Goal: Information Seeking & Learning: Learn about a topic

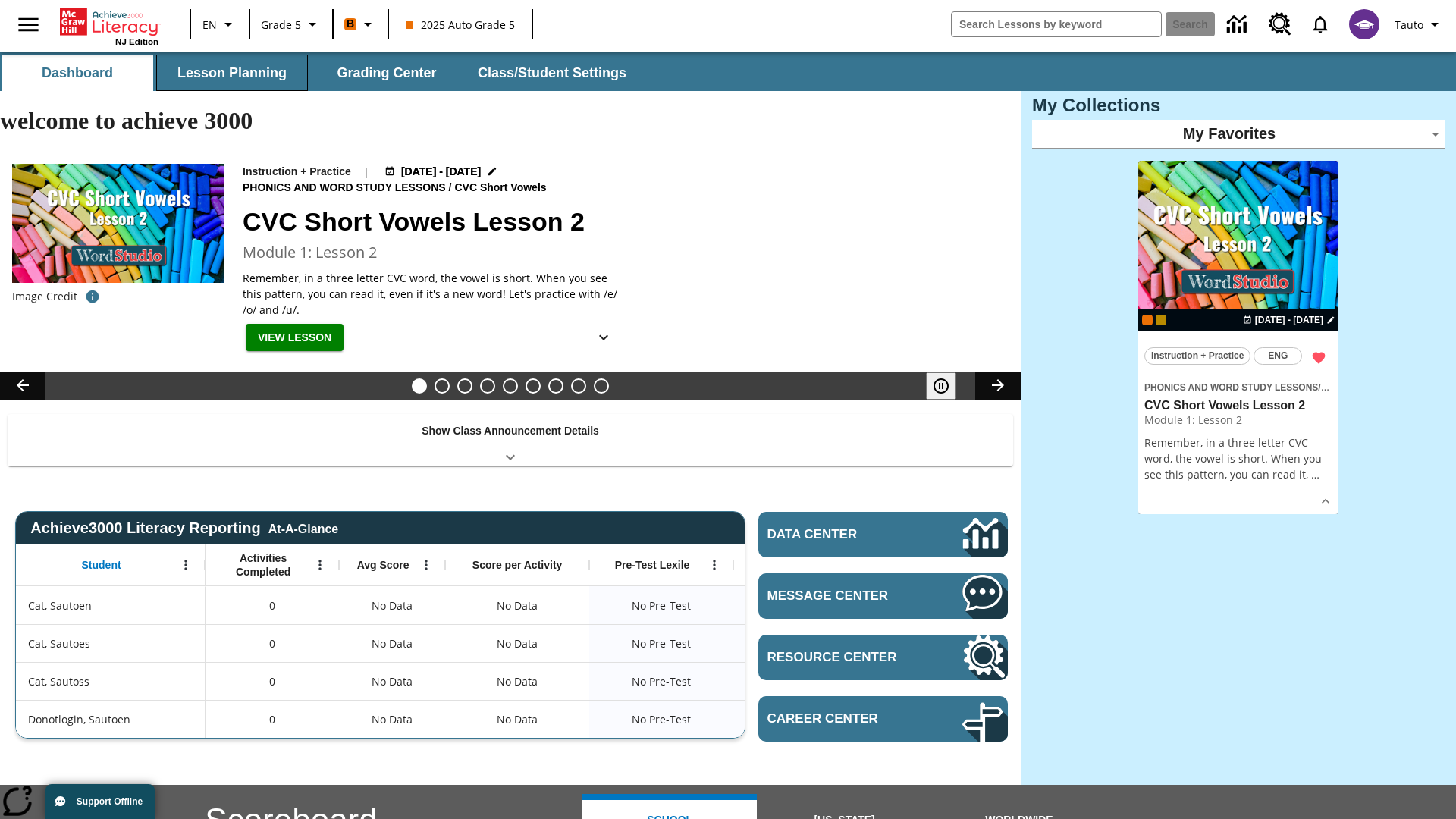
click at [232, 73] on button "Lesson Planning" at bounding box center [232, 73] width 151 height 36
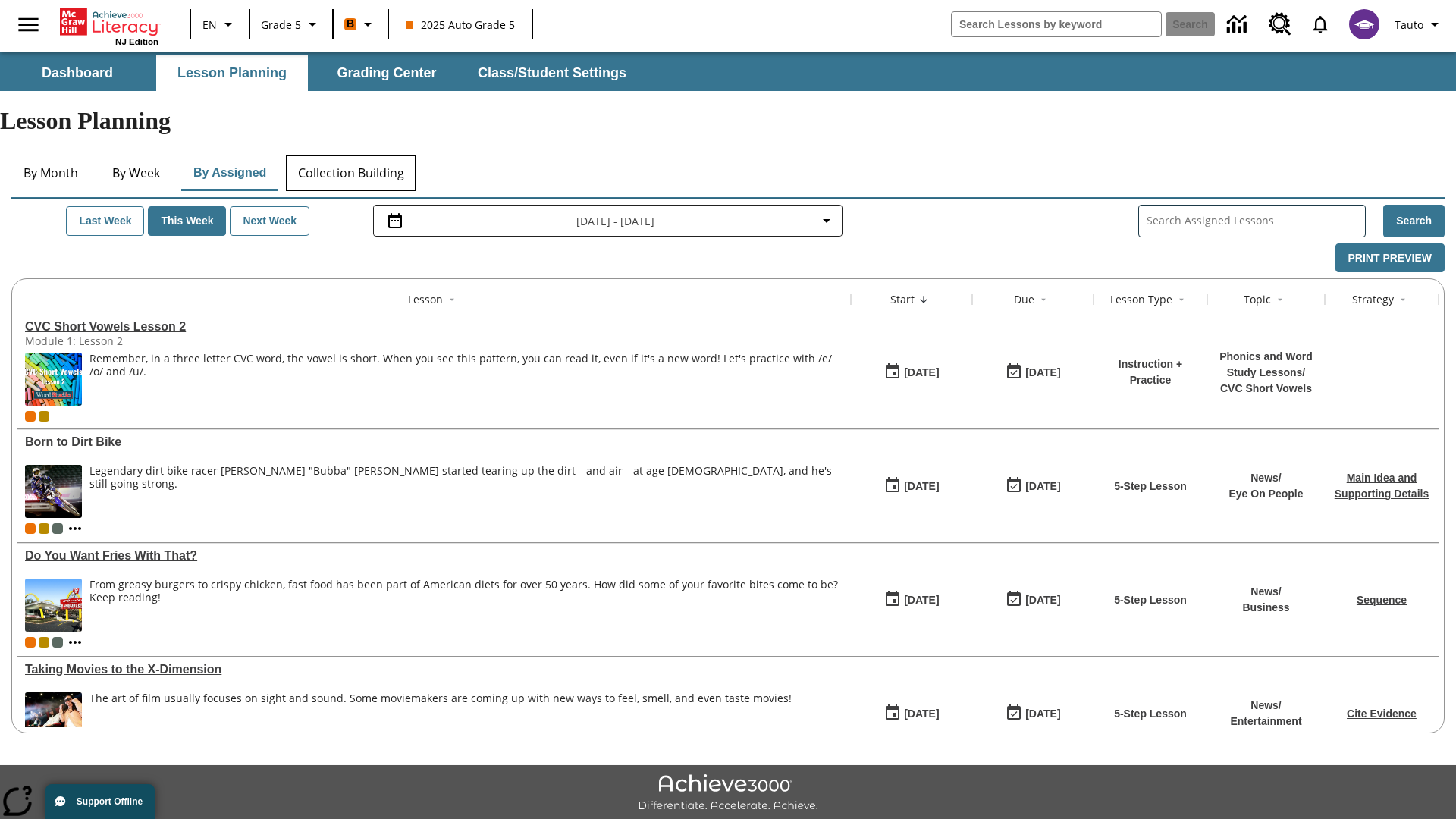
click at [350, 155] on button "Collection Building" at bounding box center [350, 173] width 131 height 36
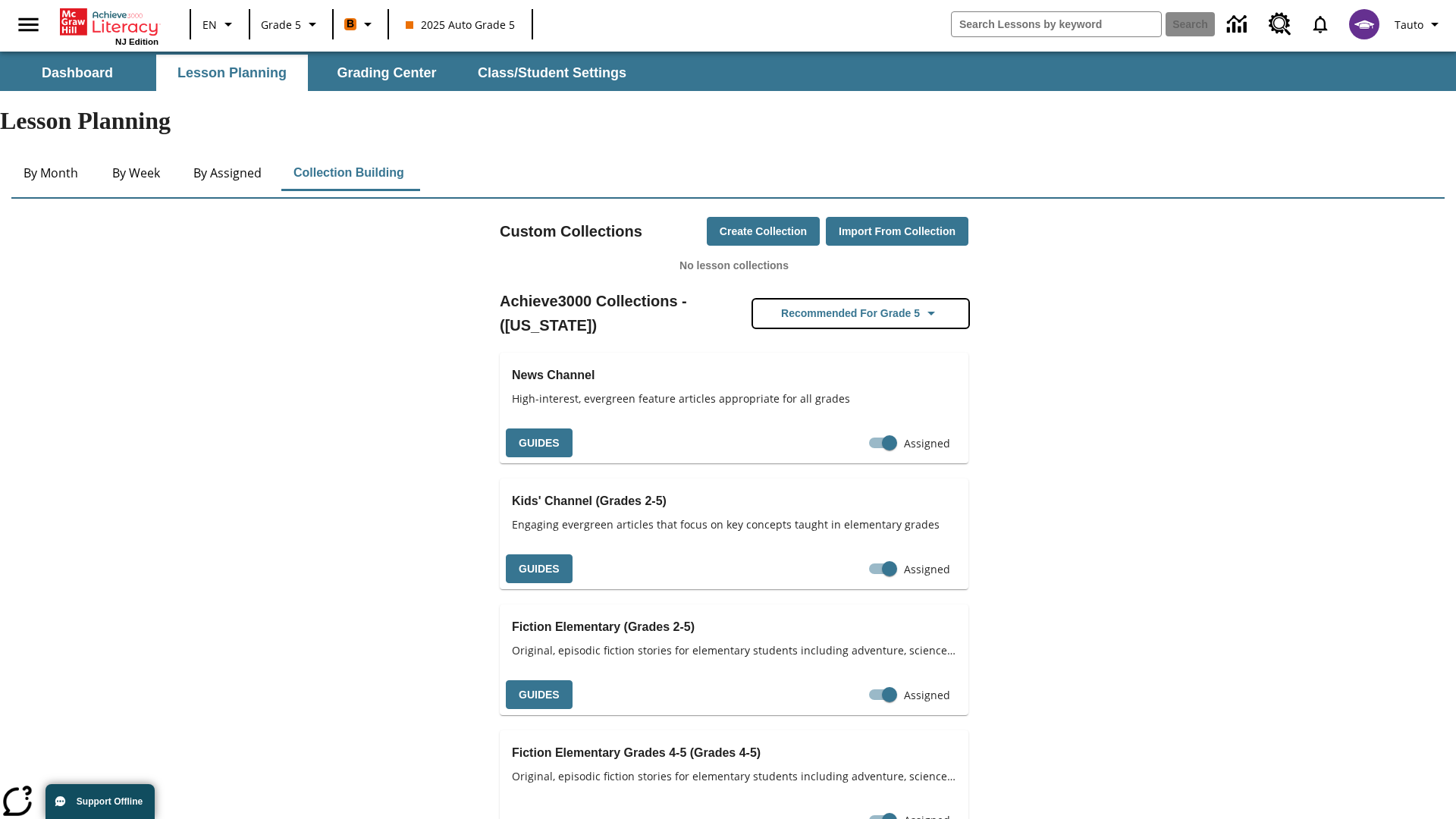
click at [861, 299] on button "Recommended for Grade 5" at bounding box center [860, 313] width 215 height 28
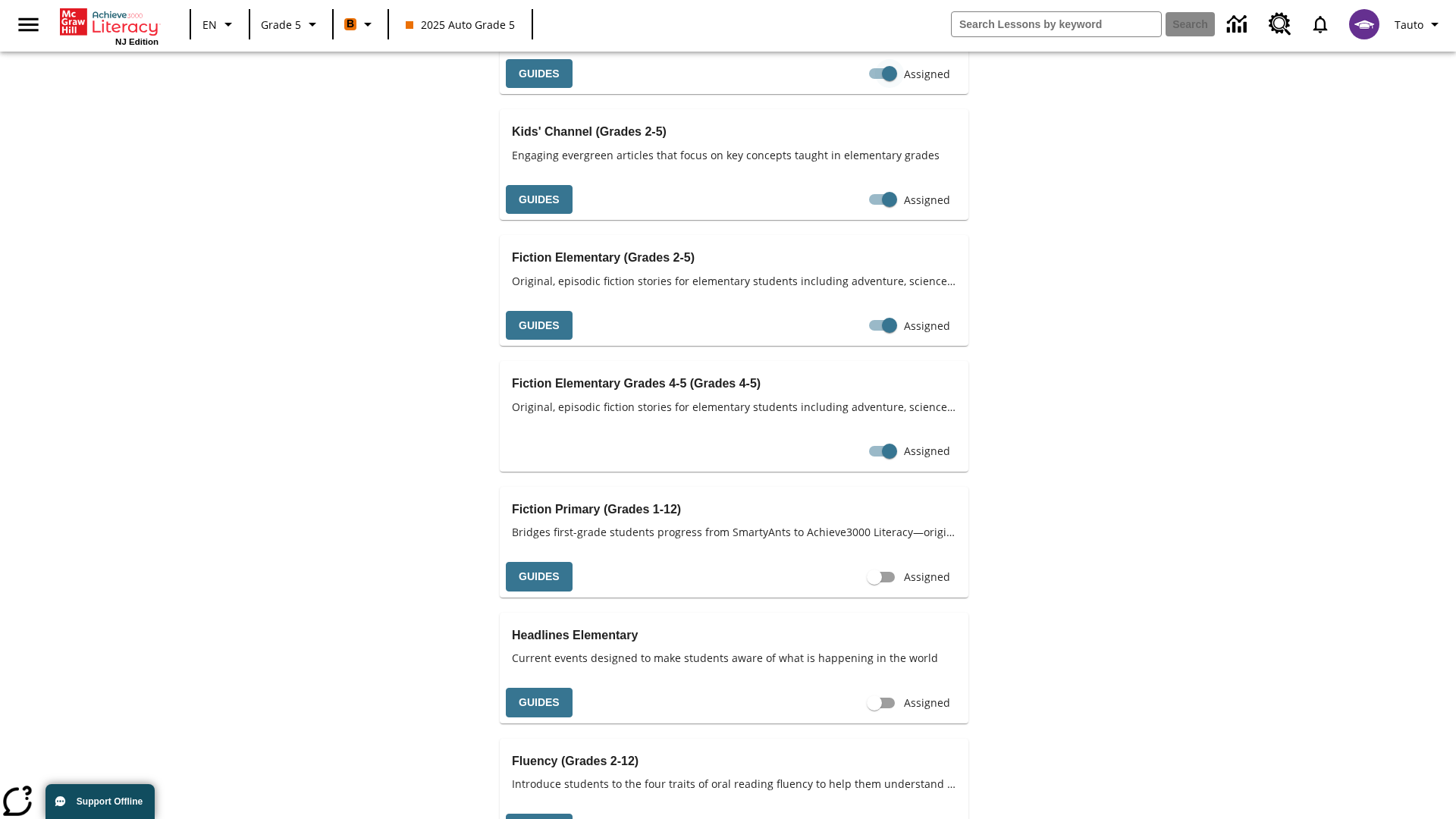
click at [861, 88] on input "Assigned" at bounding box center [889, 73] width 87 height 29
checkbox input "false"
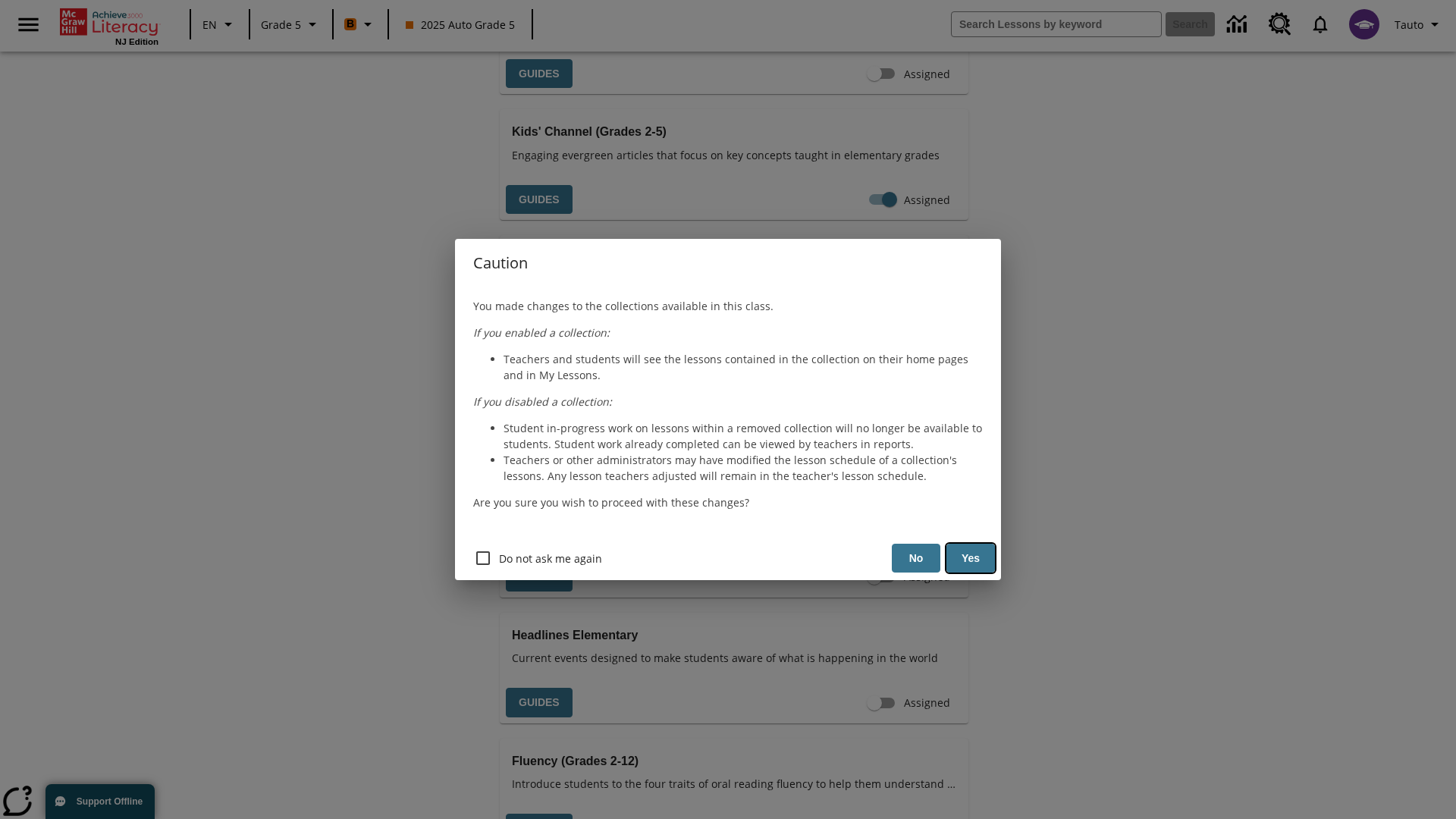
click at [971, 558] on button "Yes" at bounding box center [971, 559] width 48 height 29
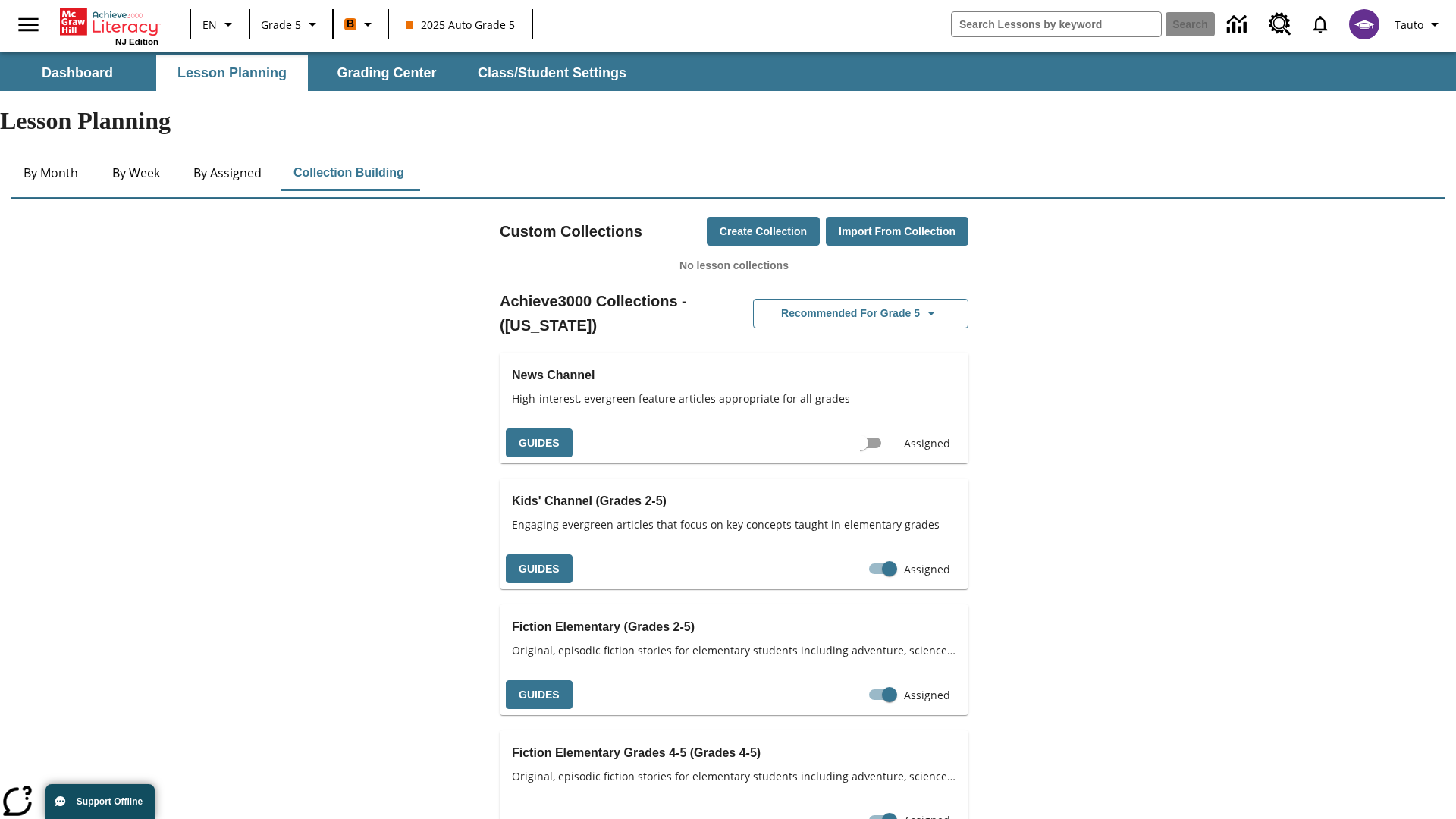
scroll to position [0, 14]
